Goal: Information Seeking & Learning: Learn about a topic

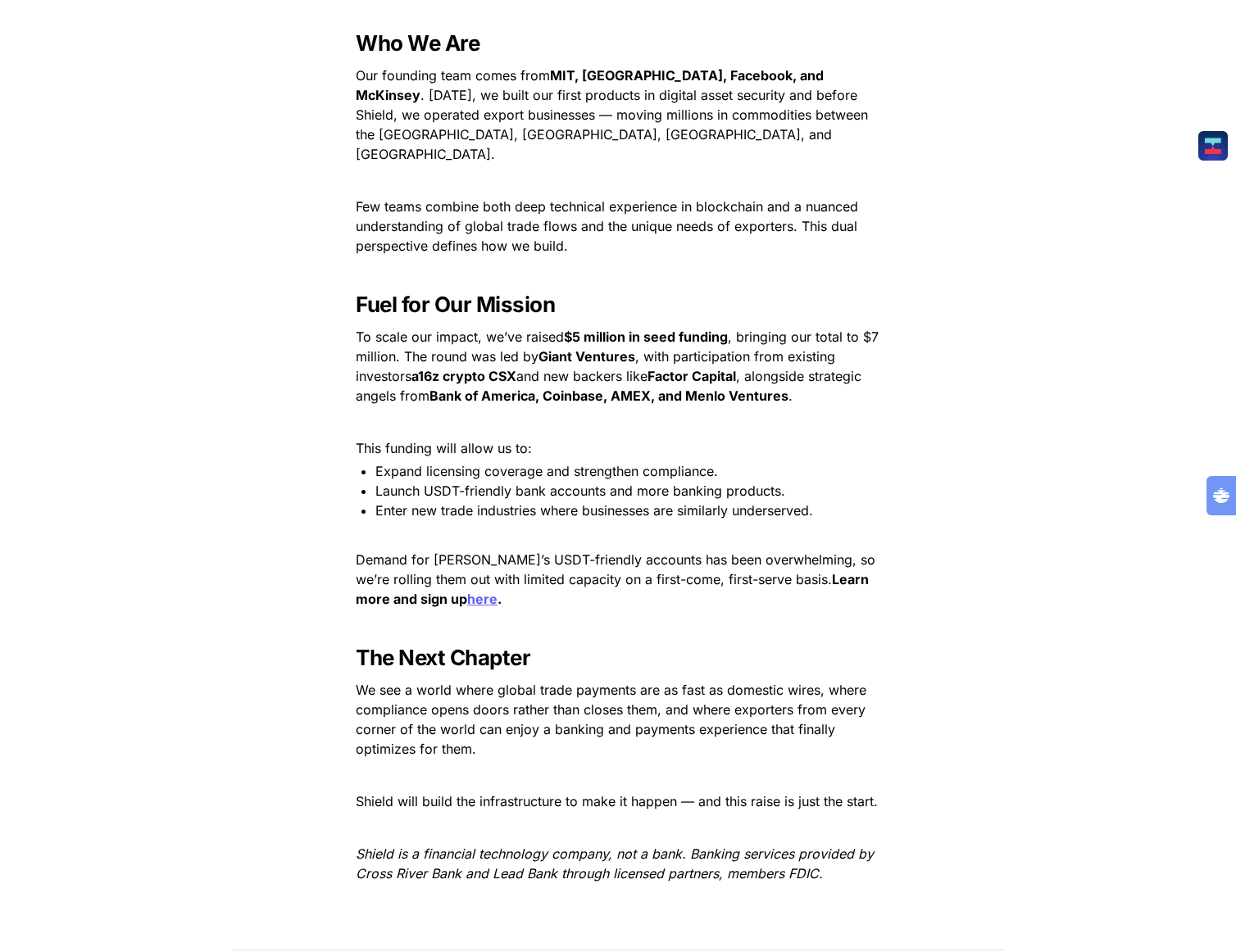
scroll to position [2139, 0]
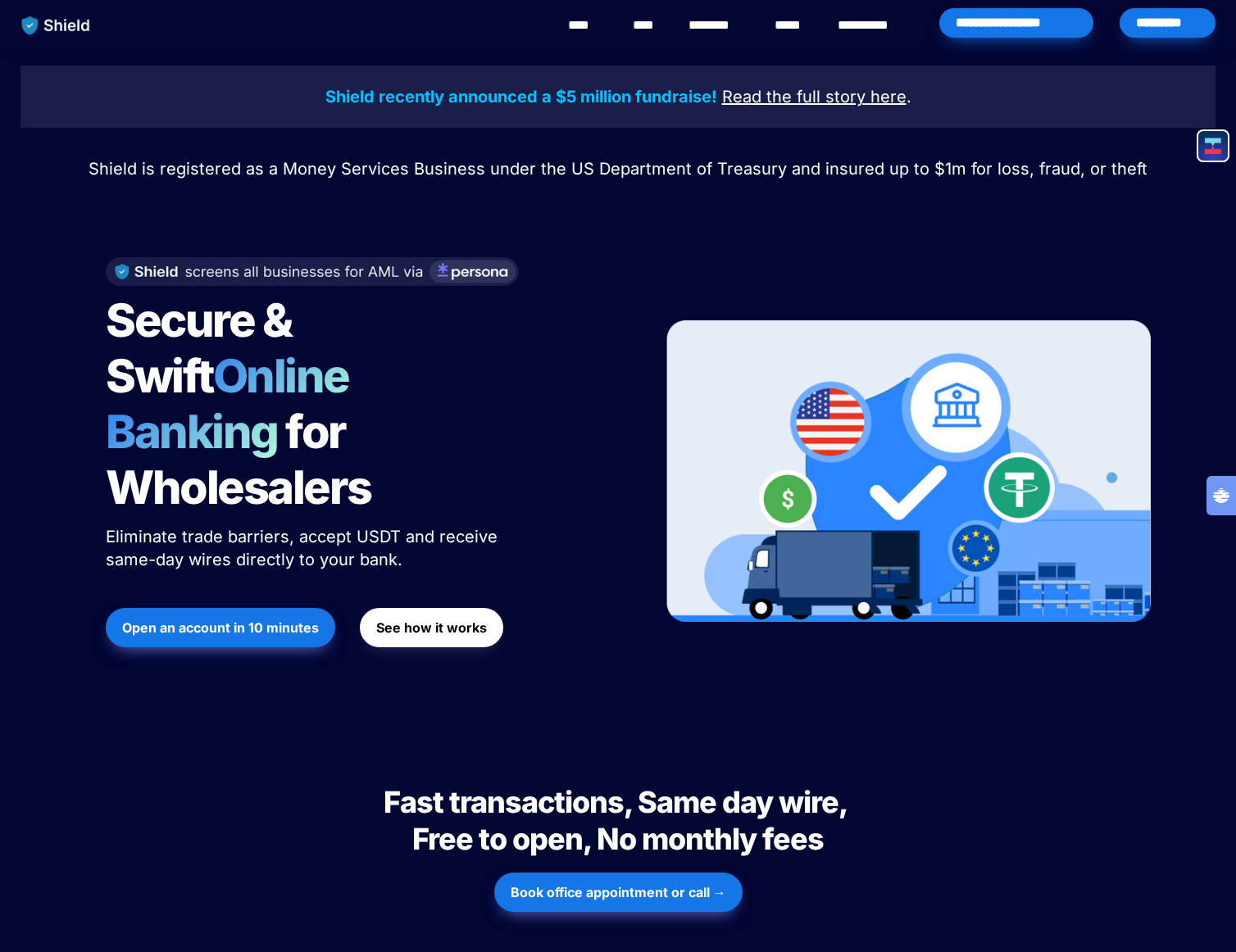
click at [698, 24] on link "********" at bounding box center [717, 25] width 58 height 19
